Goal: Information Seeking & Learning: Learn about a topic

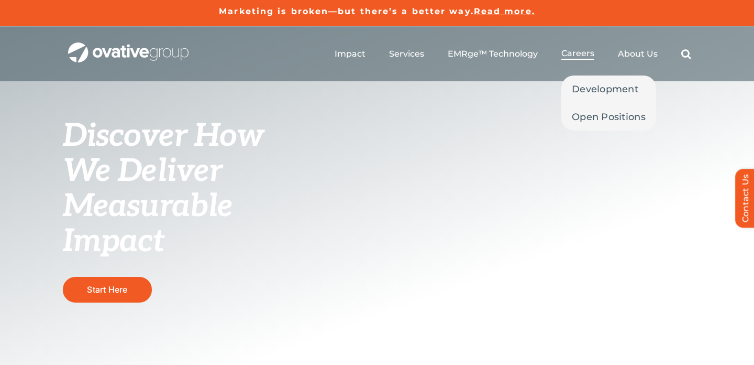
click at [579, 52] on span "Careers" at bounding box center [578, 53] width 33 height 10
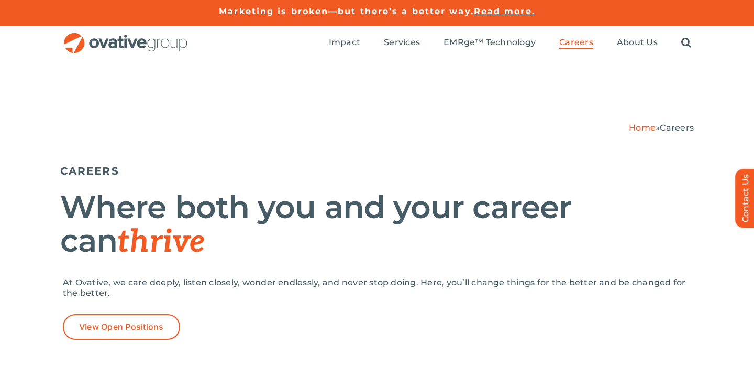
scroll to position [269, 0]
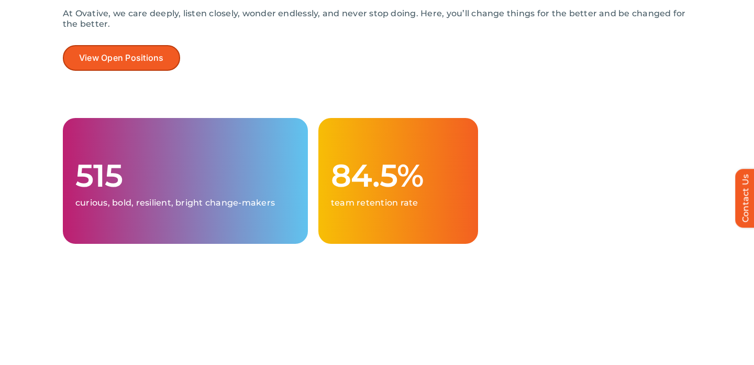
click at [160, 55] on span "View Open Positions" at bounding box center [121, 58] width 85 height 10
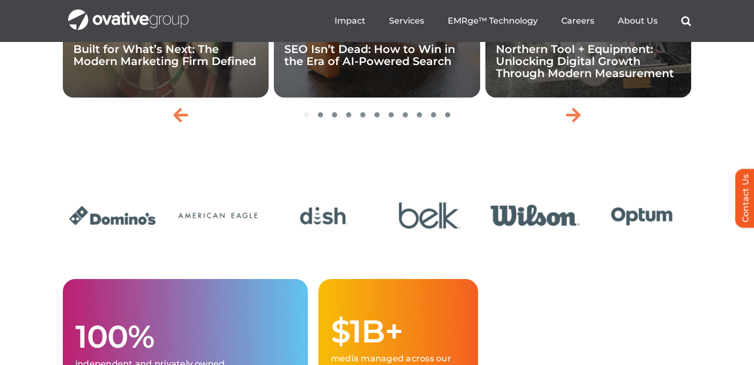
scroll to position [2344, 0]
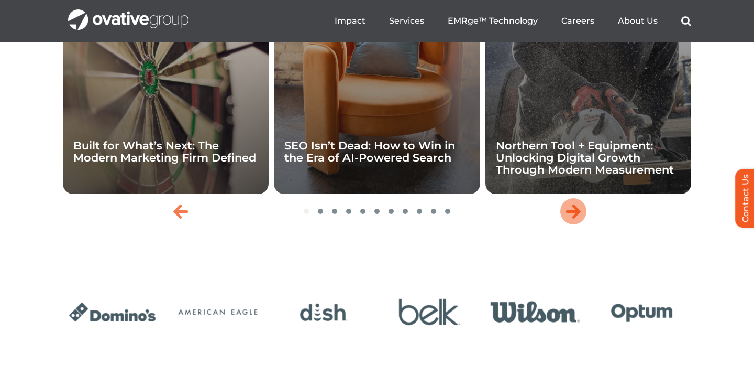
click at [570, 219] on icon "Next slide" at bounding box center [573, 211] width 15 height 17
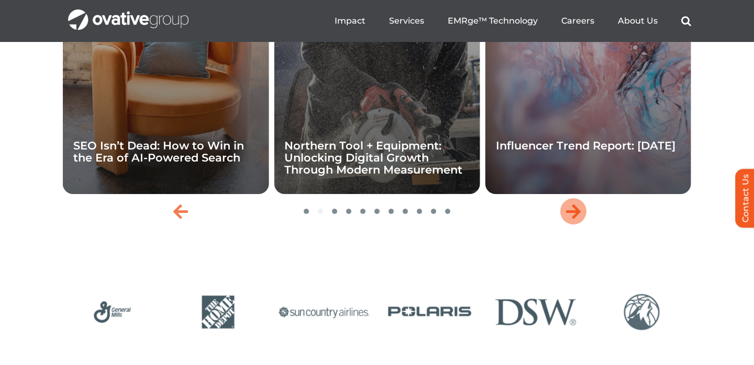
click at [570, 219] on icon "Next slide" at bounding box center [573, 211] width 15 height 17
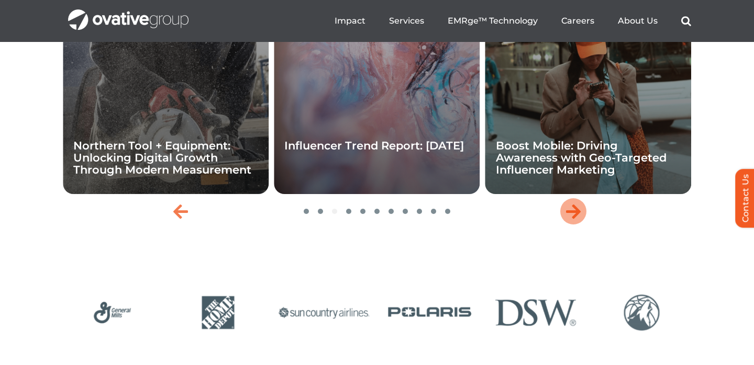
click at [569, 219] on icon "Next slide" at bounding box center [573, 211] width 15 height 17
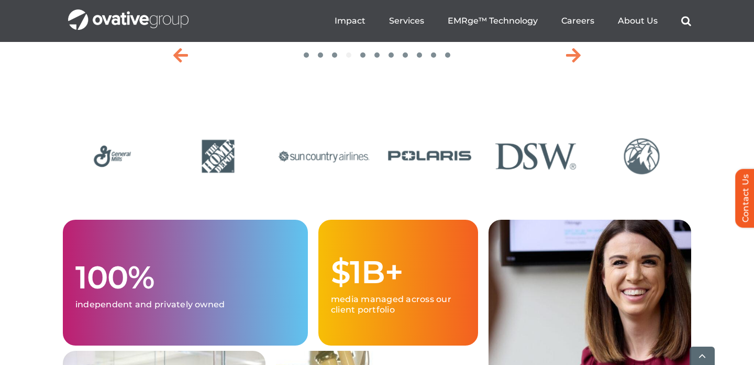
scroll to position [2568, 0]
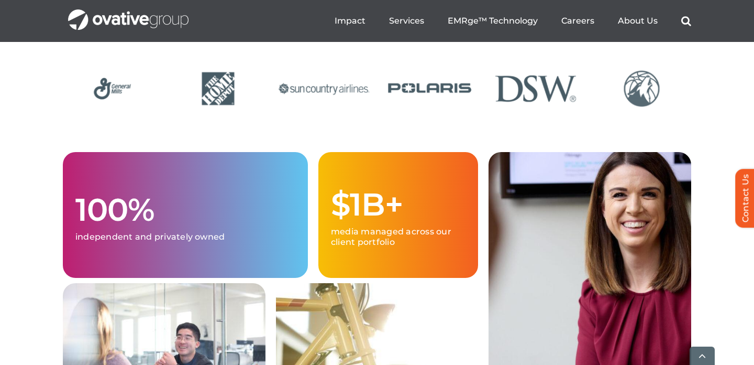
click at [48, 185] on div "100% independent and privately owned $1B+ media managed across our client portf…" at bounding box center [377, 361] width 754 height 419
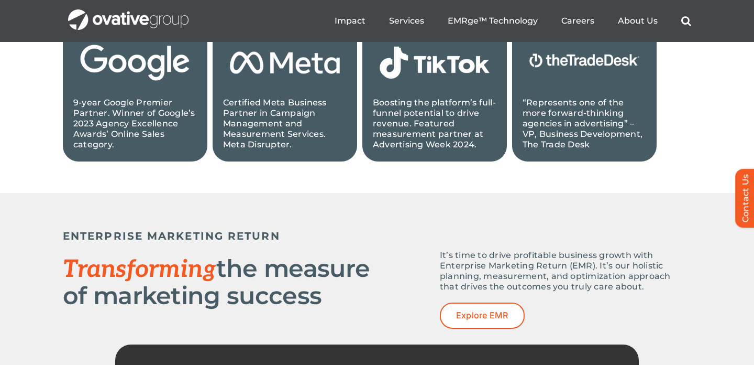
scroll to position [932, 0]
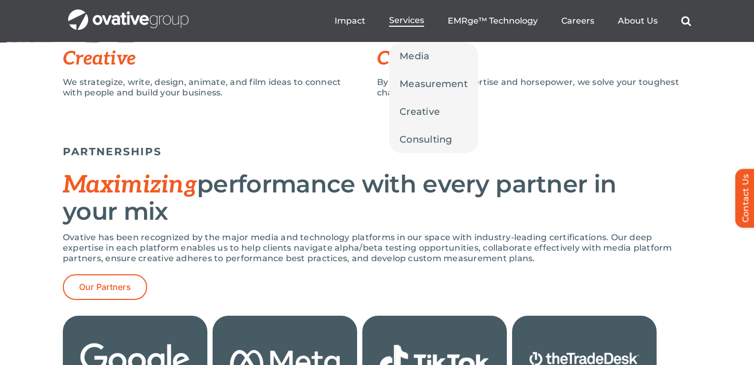
click at [404, 20] on span "Services" at bounding box center [406, 20] width 35 height 10
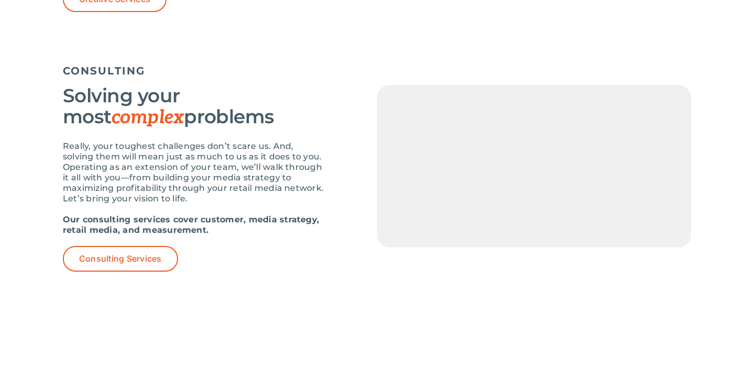
scroll to position [1484, 0]
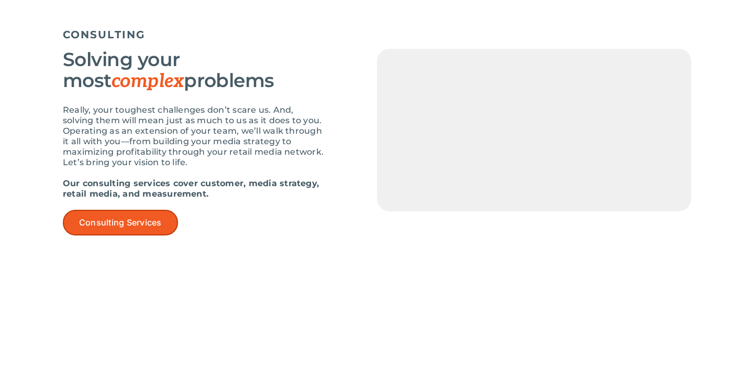
click at [111, 226] on span "Consulting Services" at bounding box center [120, 222] width 83 height 10
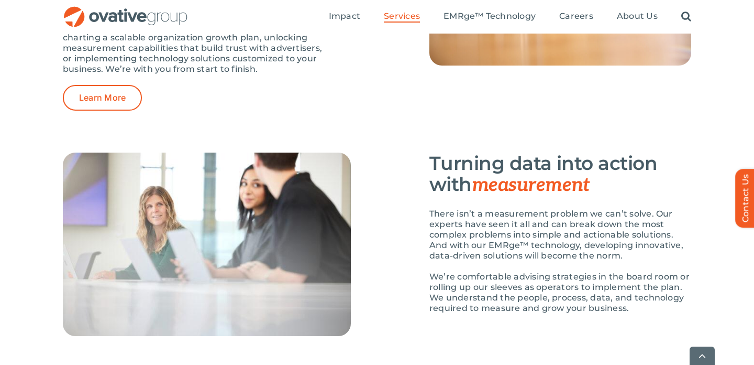
scroll to position [1466, 0]
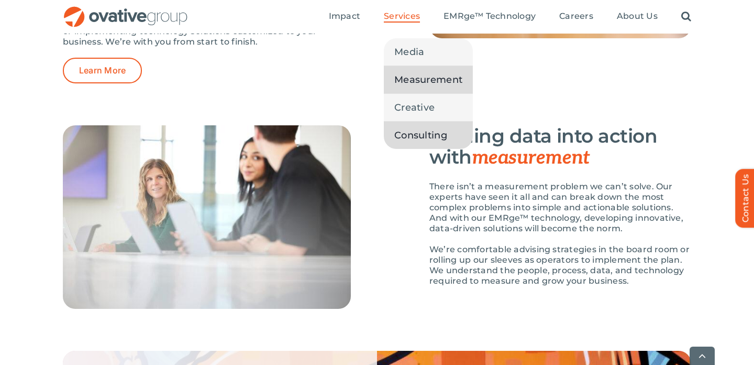
click at [412, 82] on span "Measurement" at bounding box center [428, 79] width 68 height 15
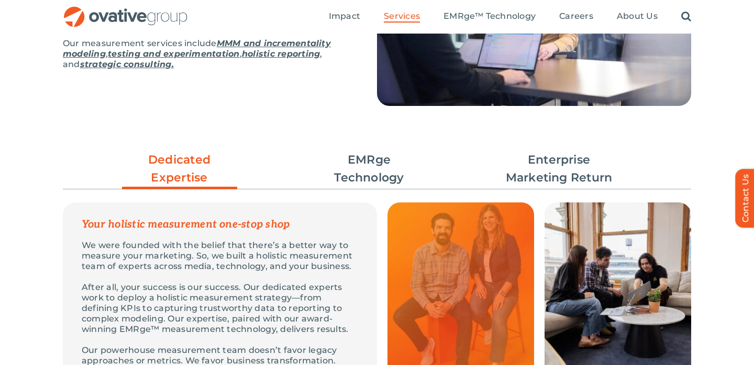
scroll to position [69, 0]
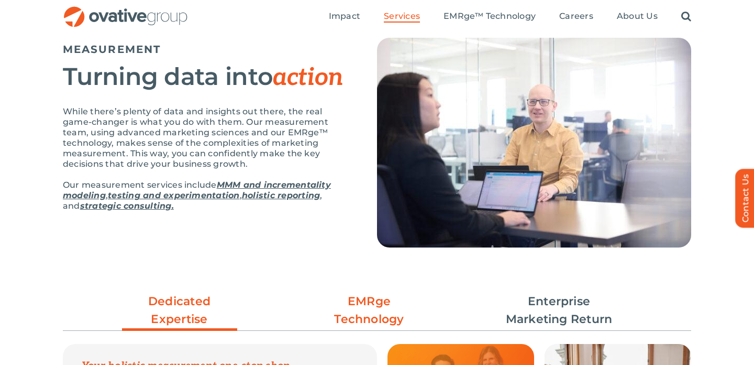
click at [375, 308] on link "EMRge Technology" at bounding box center [369, 310] width 115 height 36
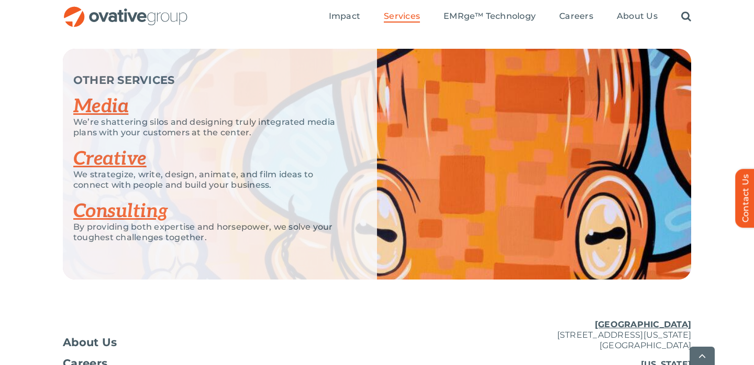
scroll to position [2043, 0]
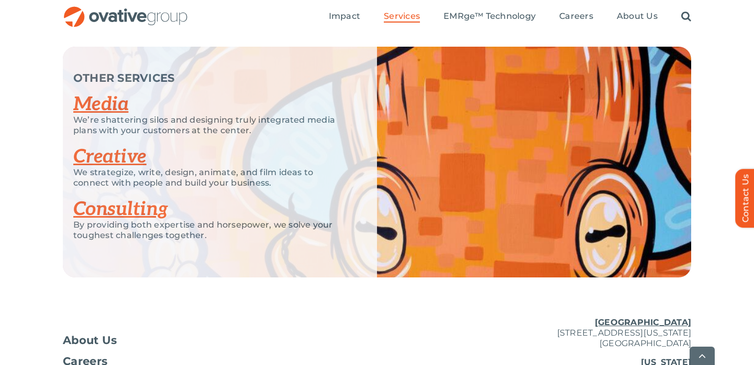
click at [119, 167] on p "We strategize, write, design, animate, and film ideas to connect with people an…" at bounding box center [212, 177] width 278 height 21
click at [119, 148] on link "Creative" at bounding box center [109, 156] width 73 height 23
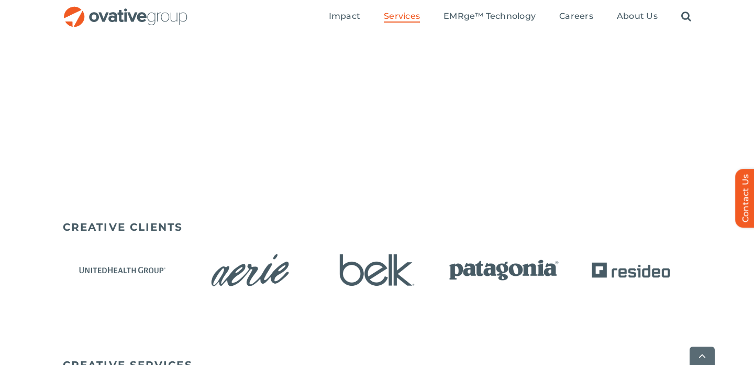
scroll to position [668, 0]
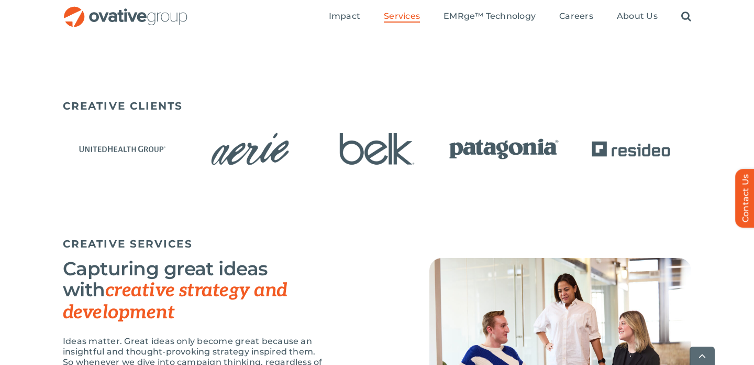
click at [525, 145] on img "4 / 15" at bounding box center [504, 148] width 120 height 49
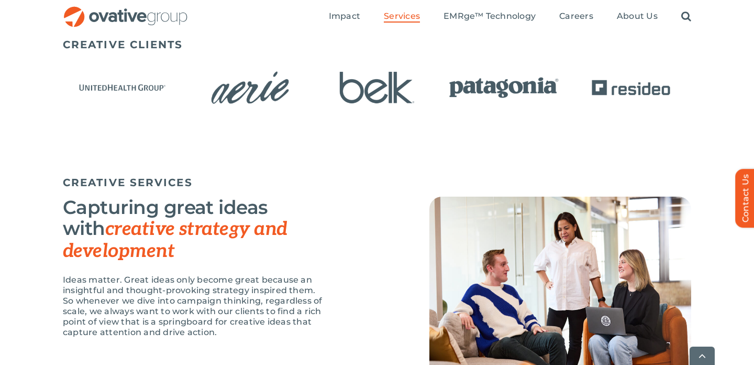
scroll to position [731, 0]
